Goal: Task Accomplishment & Management: Manage account settings

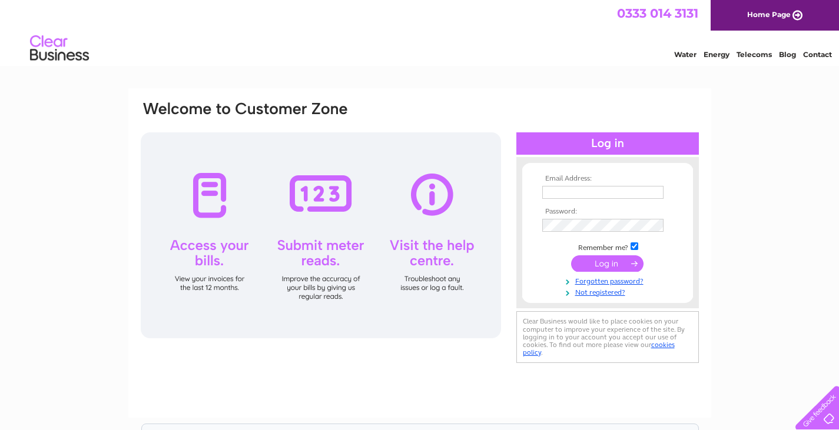
click at [581, 190] on input "text" at bounding box center [602, 192] width 121 height 13
type input "info@kitchenenvy.net"
click at [594, 263] on input "submit" at bounding box center [607, 264] width 72 height 16
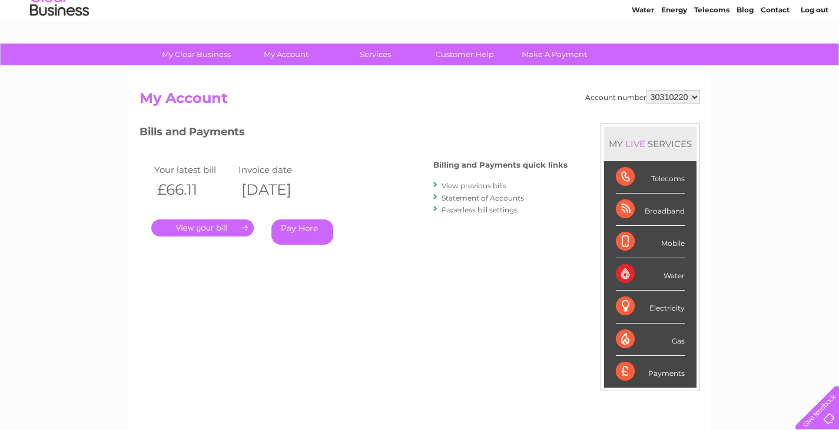
scroll to position [59, 0]
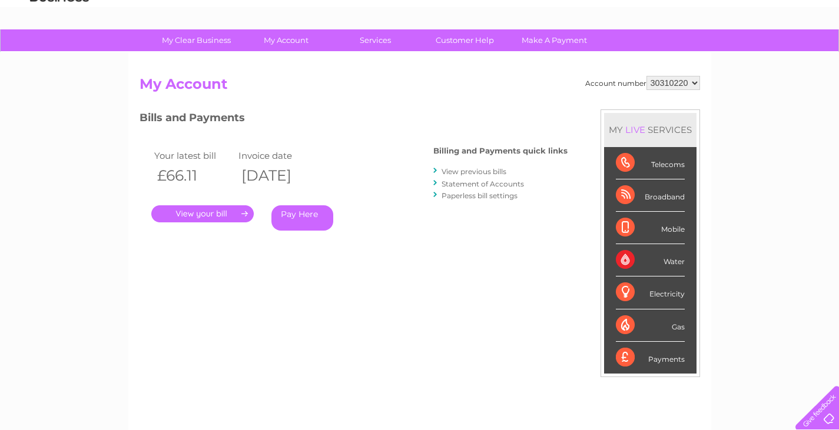
click at [218, 214] on link "." at bounding box center [202, 213] width 102 height 17
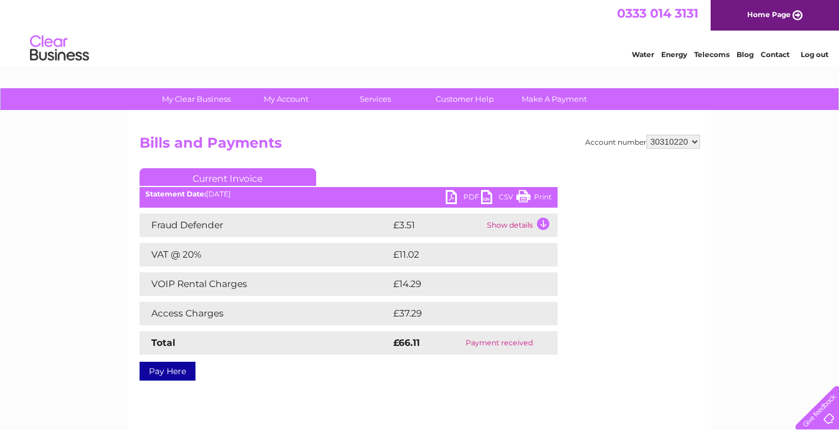
click at [421, 311] on td "£37.29" at bounding box center [461, 314] width 143 height 24
